Goal: Transaction & Acquisition: Subscribe to service/newsletter

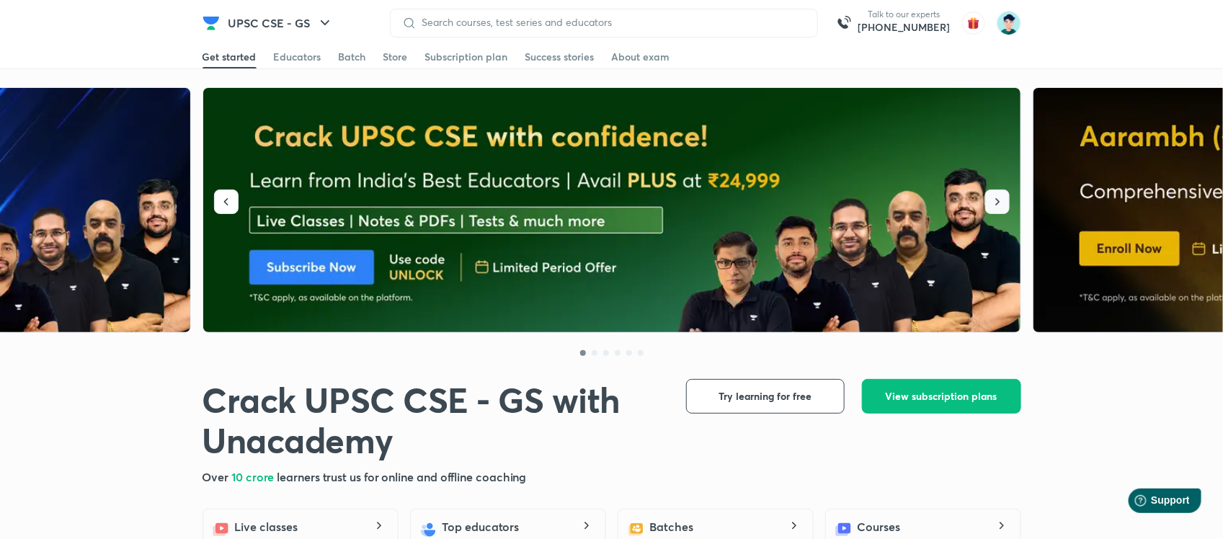
click at [1000, 192] on button "button" at bounding box center [997, 202] width 24 height 24
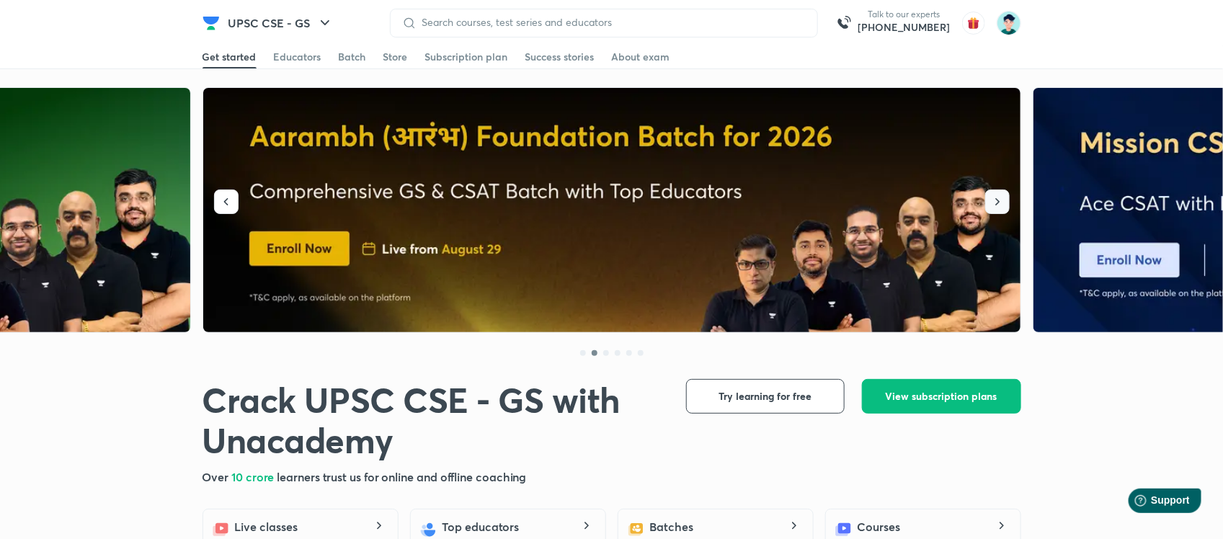
click at [1000, 192] on button "button" at bounding box center [997, 202] width 24 height 24
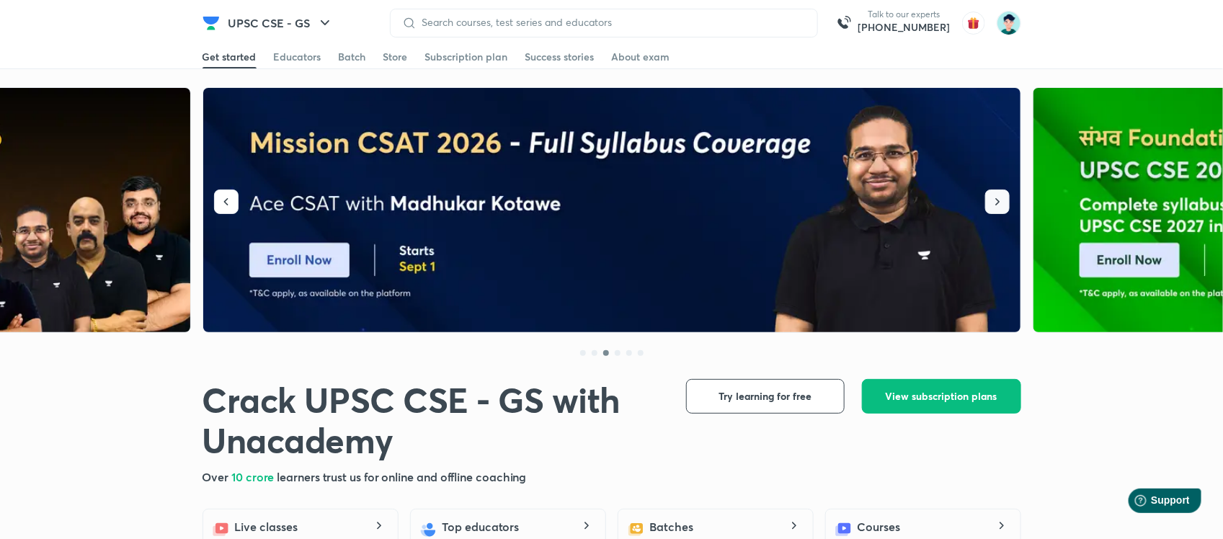
click at [1000, 192] on button "button" at bounding box center [997, 202] width 24 height 24
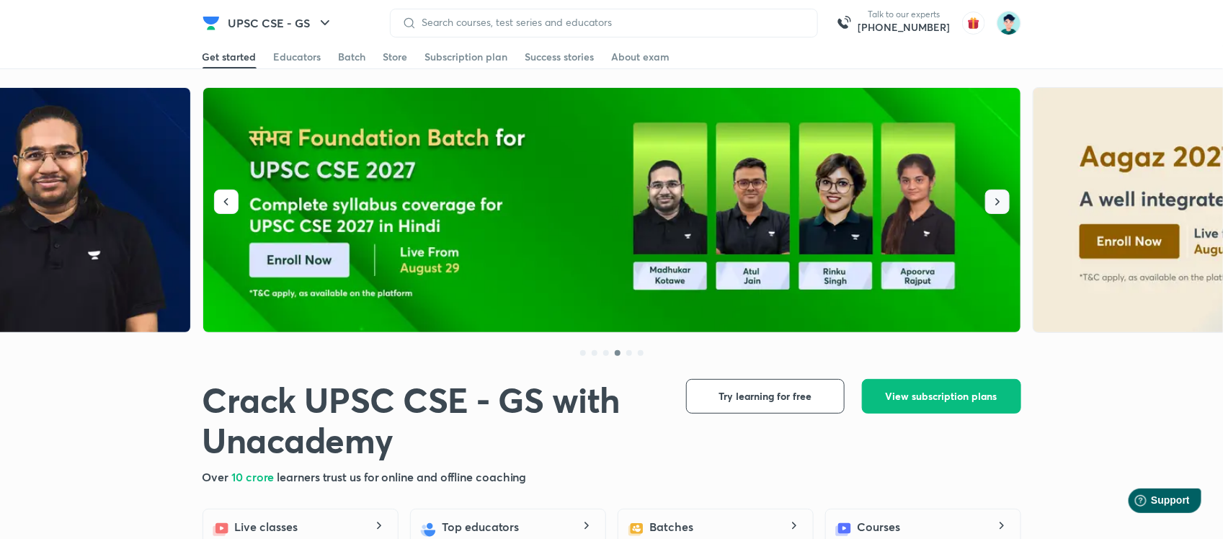
click at [1000, 192] on button "button" at bounding box center [997, 202] width 24 height 24
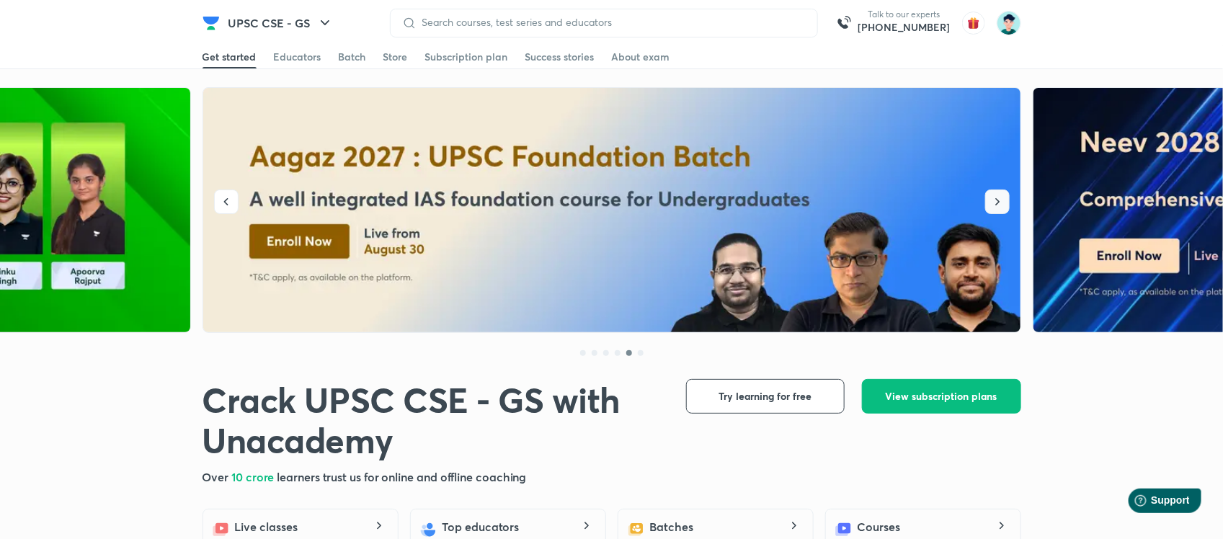
click at [1000, 192] on button "button" at bounding box center [997, 202] width 24 height 24
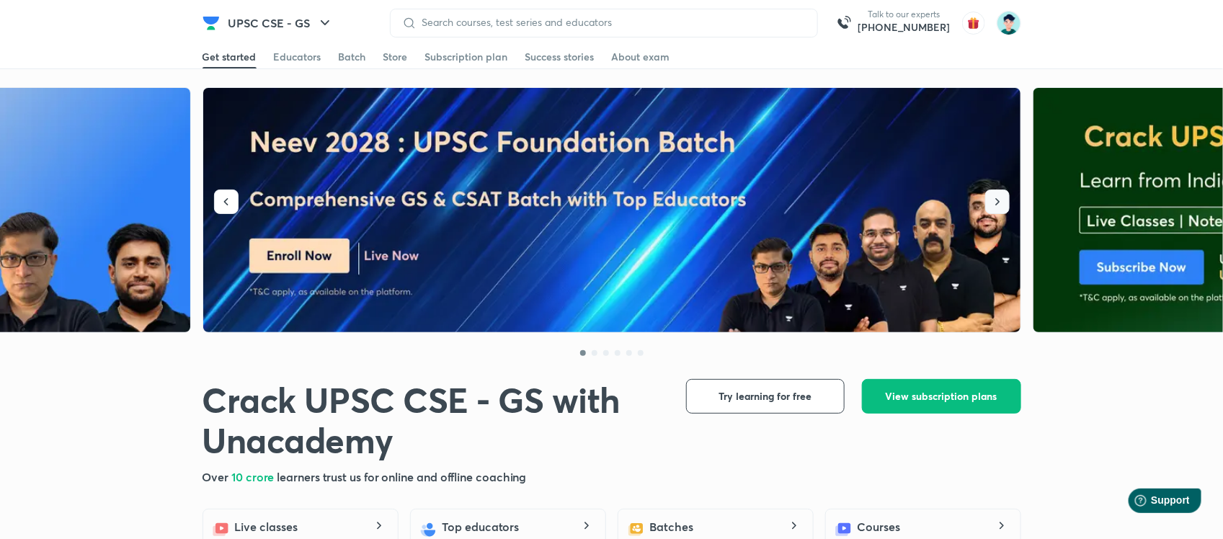
click at [1000, 192] on button "button" at bounding box center [997, 202] width 24 height 24
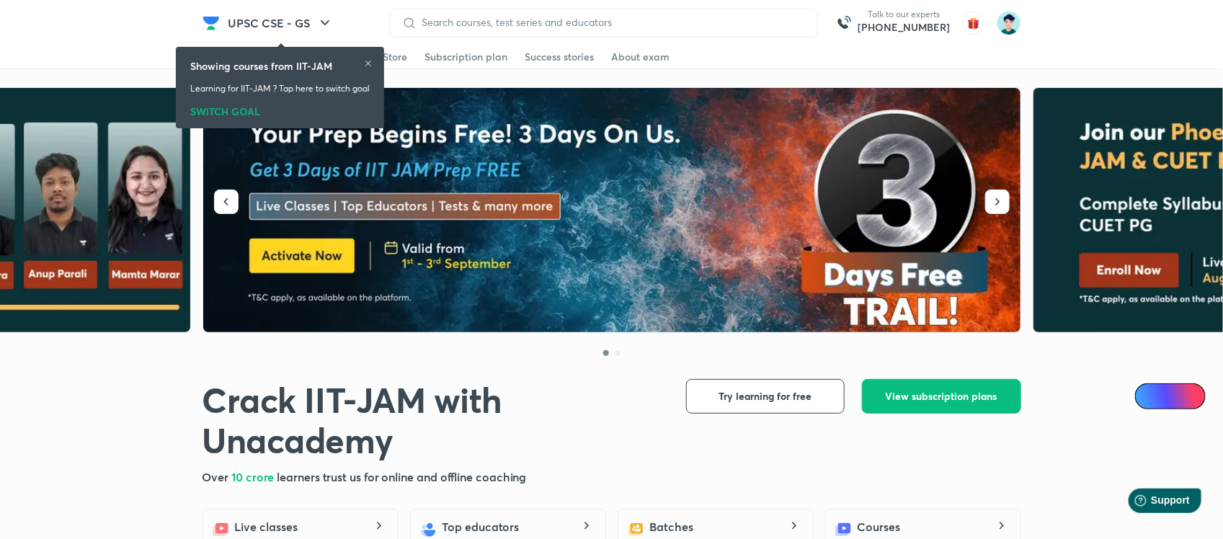
click at [746, 272] on img at bounding box center [612, 210] width 819 height 245
